Goal: Task Accomplishment & Management: Manage account settings

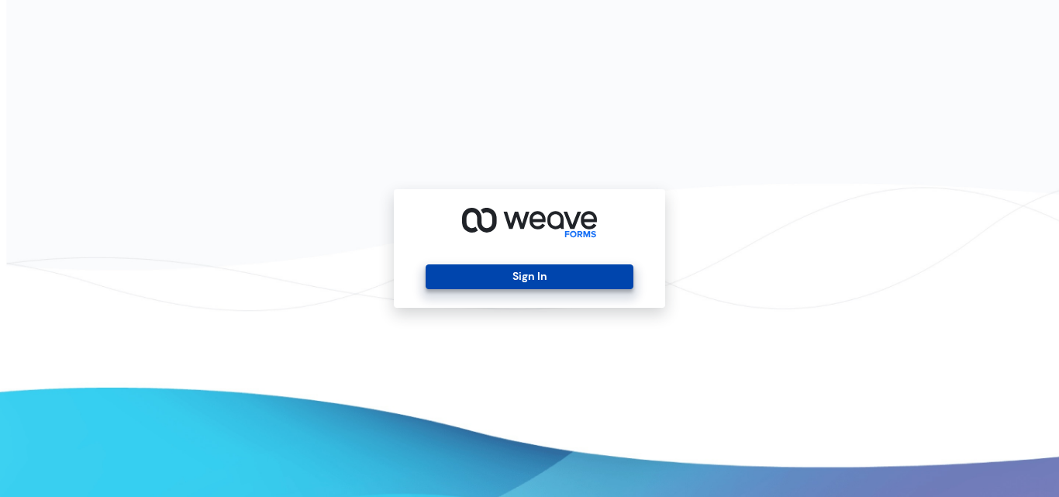
click at [495, 281] on button "Sign In" at bounding box center [529, 276] width 207 height 25
